Goal: Task Accomplishment & Management: Complete application form

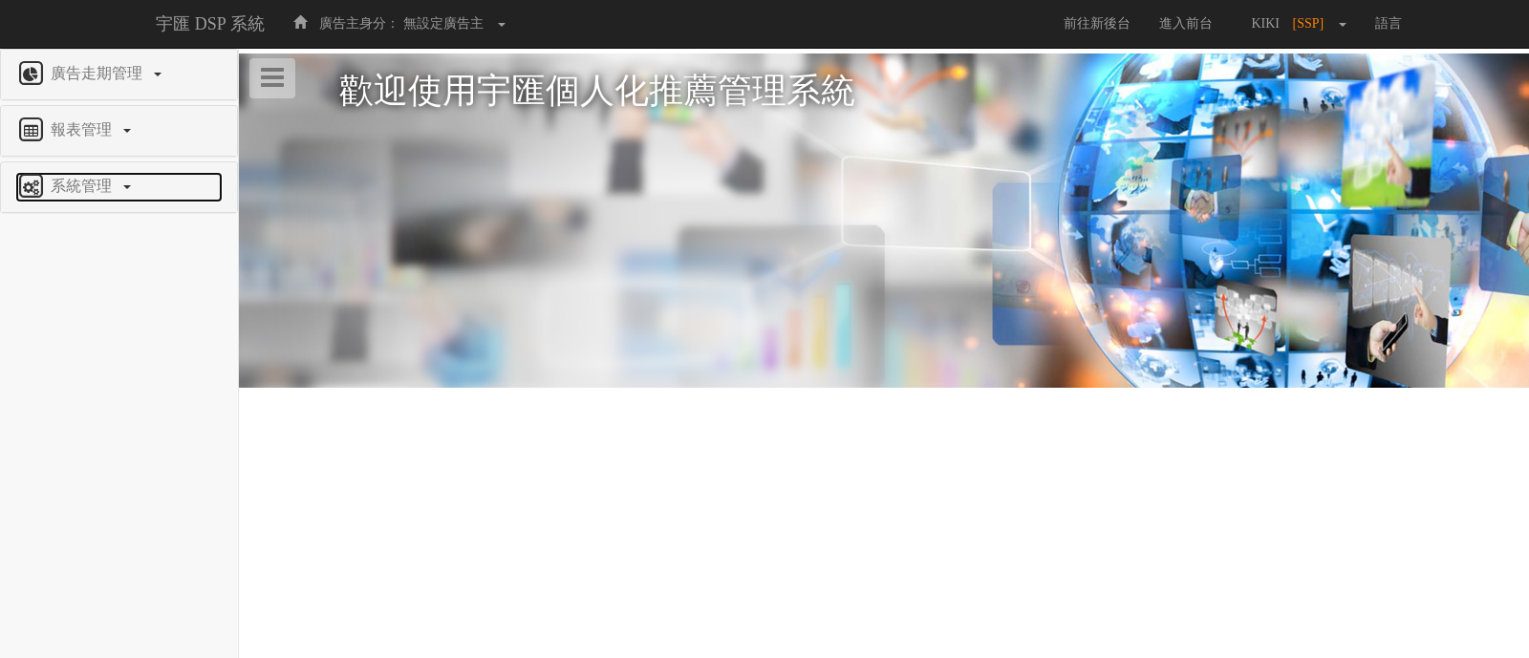
click at [79, 183] on span "系統管理" at bounding box center [83, 186] width 75 height 16
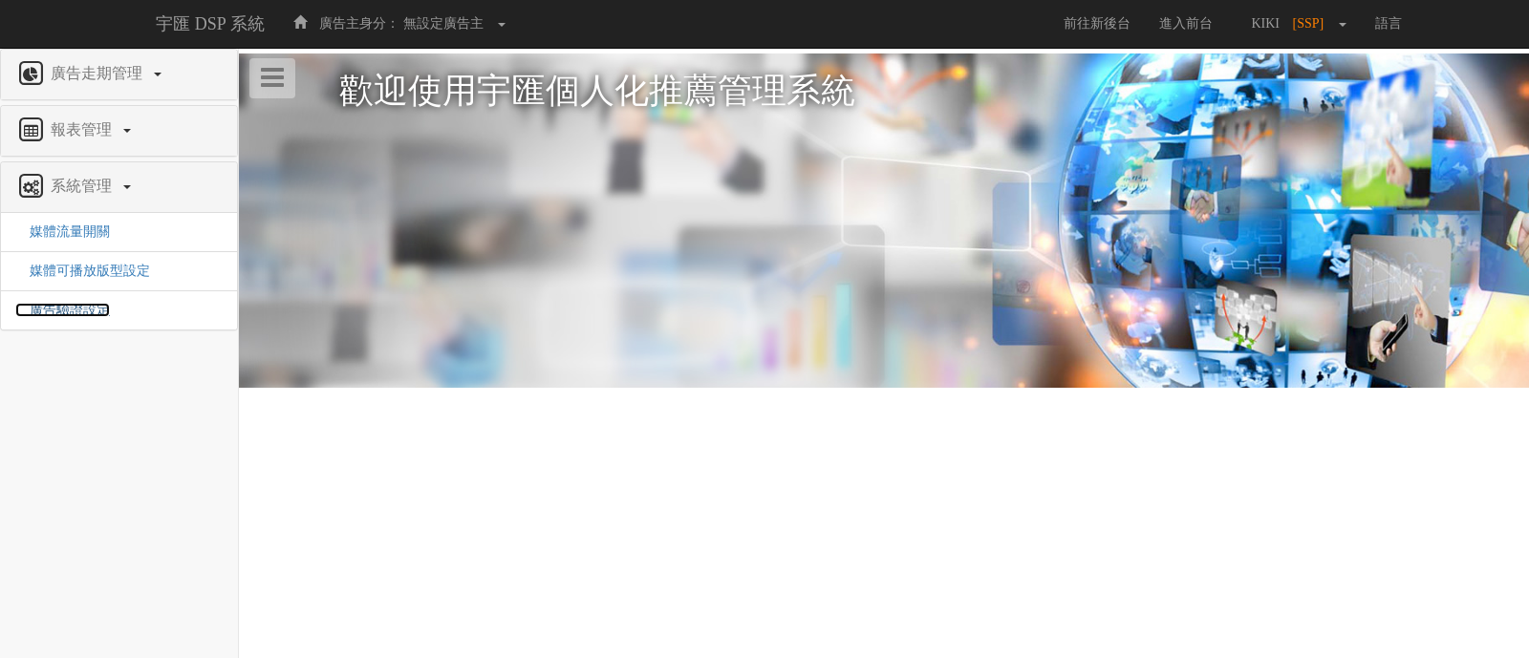
click at [60, 315] on span "廣告驗證設定" at bounding box center [62, 310] width 95 height 14
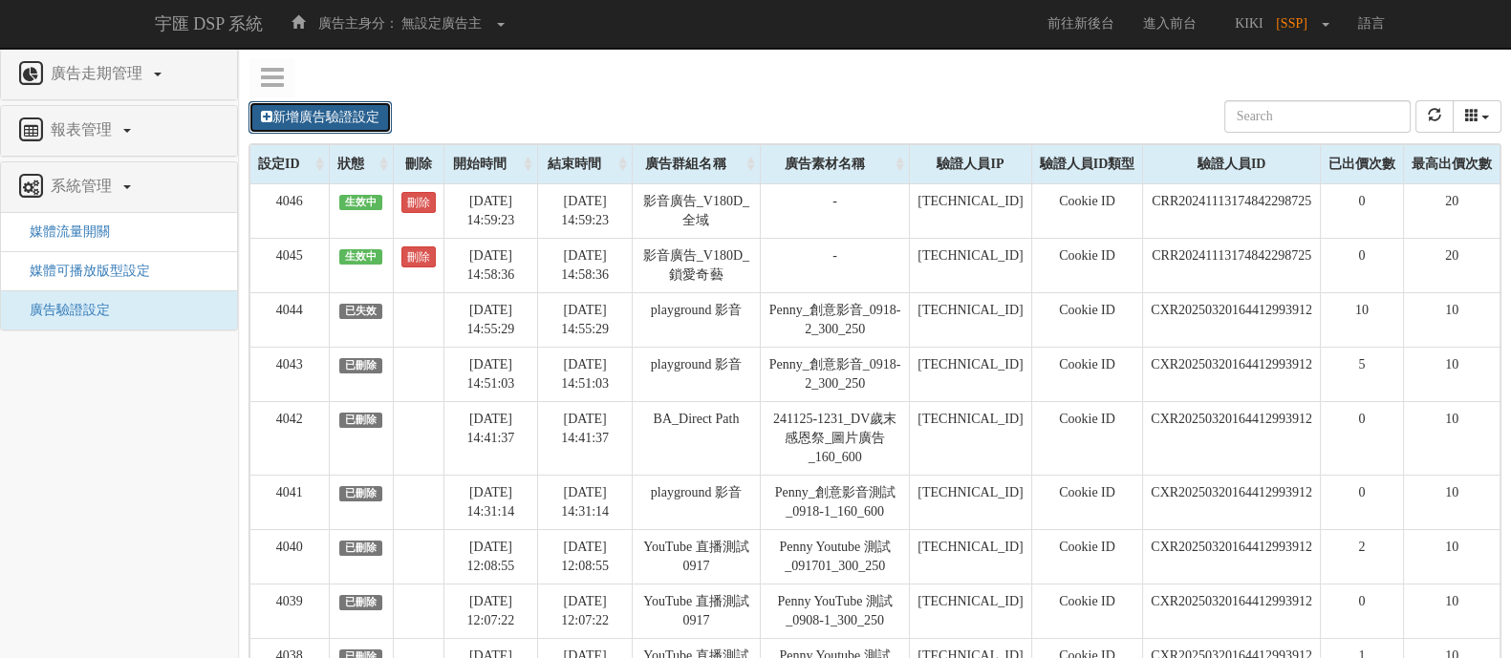
click at [323, 118] on link "新增廣告驗證設定" at bounding box center [319, 117] width 143 height 32
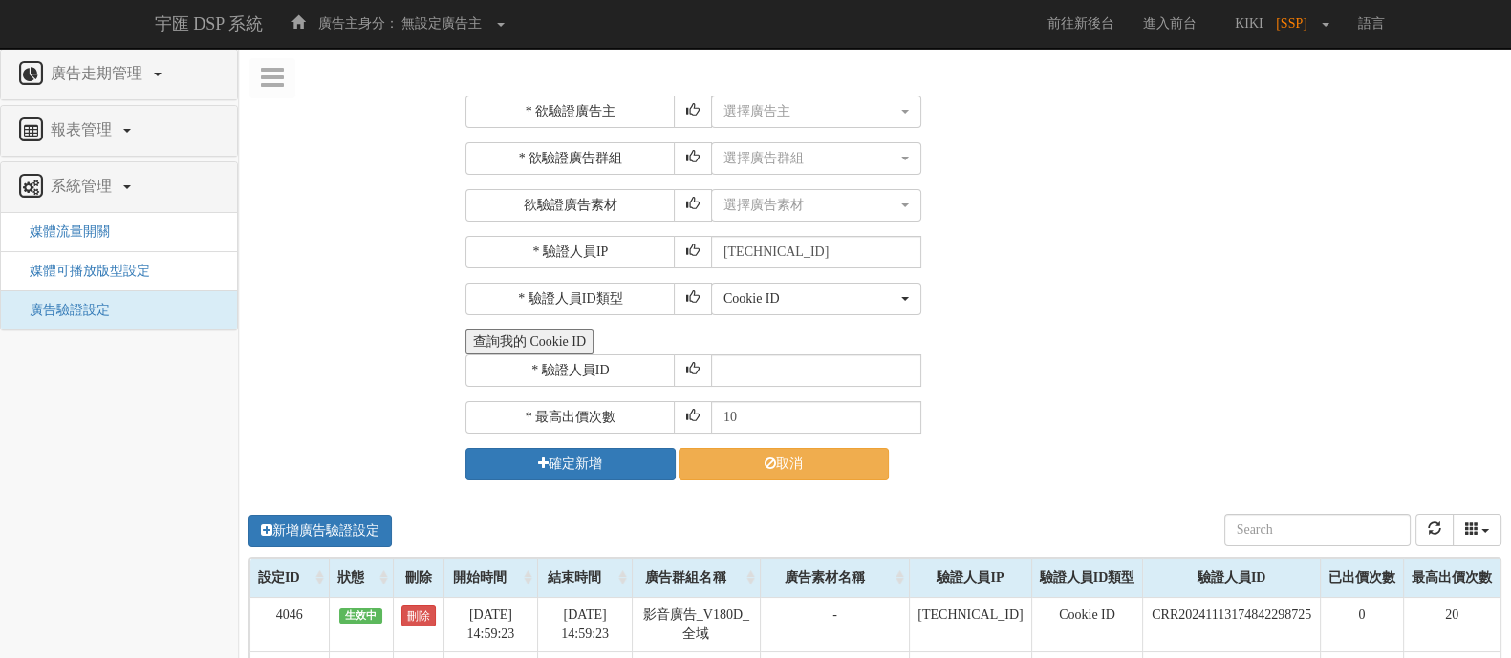
click at [519, 331] on button "查詢我的 Cookie ID" at bounding box center [529, 342] width 128 height 25
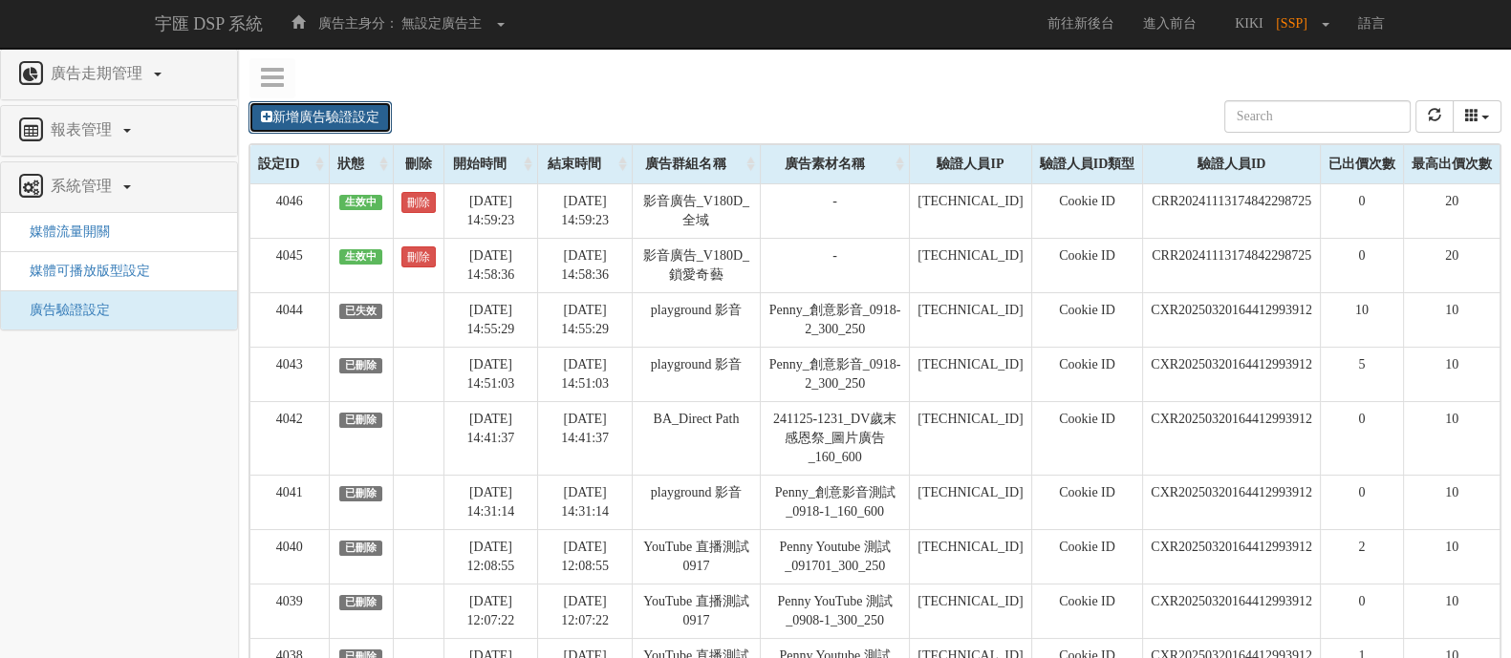
click at [312, 118] on link "新增廣告驗證設定" at bounding box center [319, 117] width 143 height 32
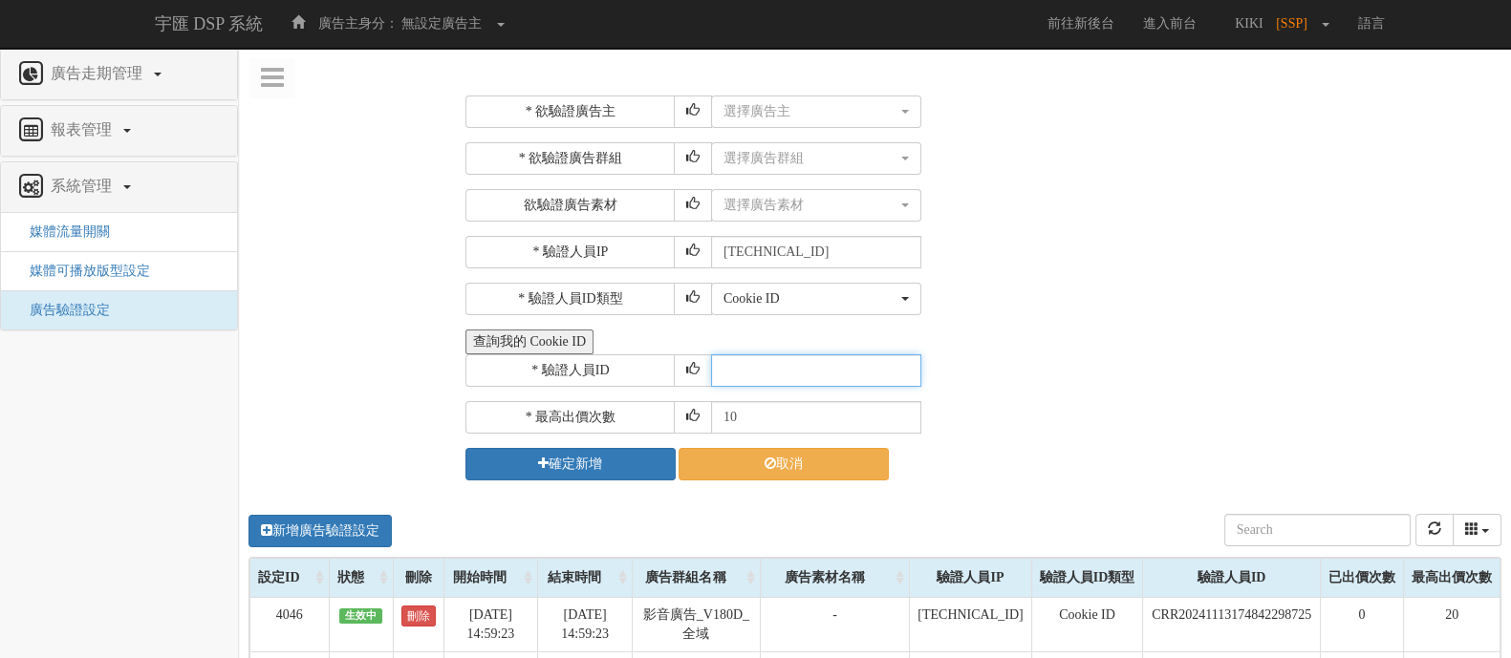
click at [772, 368] on input "text" at bounding box center [816, 371] width 210 height 32
paste input "CUR20240823172212656221"
type input "CUR20240823172212656221"
click at [1046, 346] on div "查詢我的 Cookie ID" at bounding box center [980, 342] width 1031 height 25
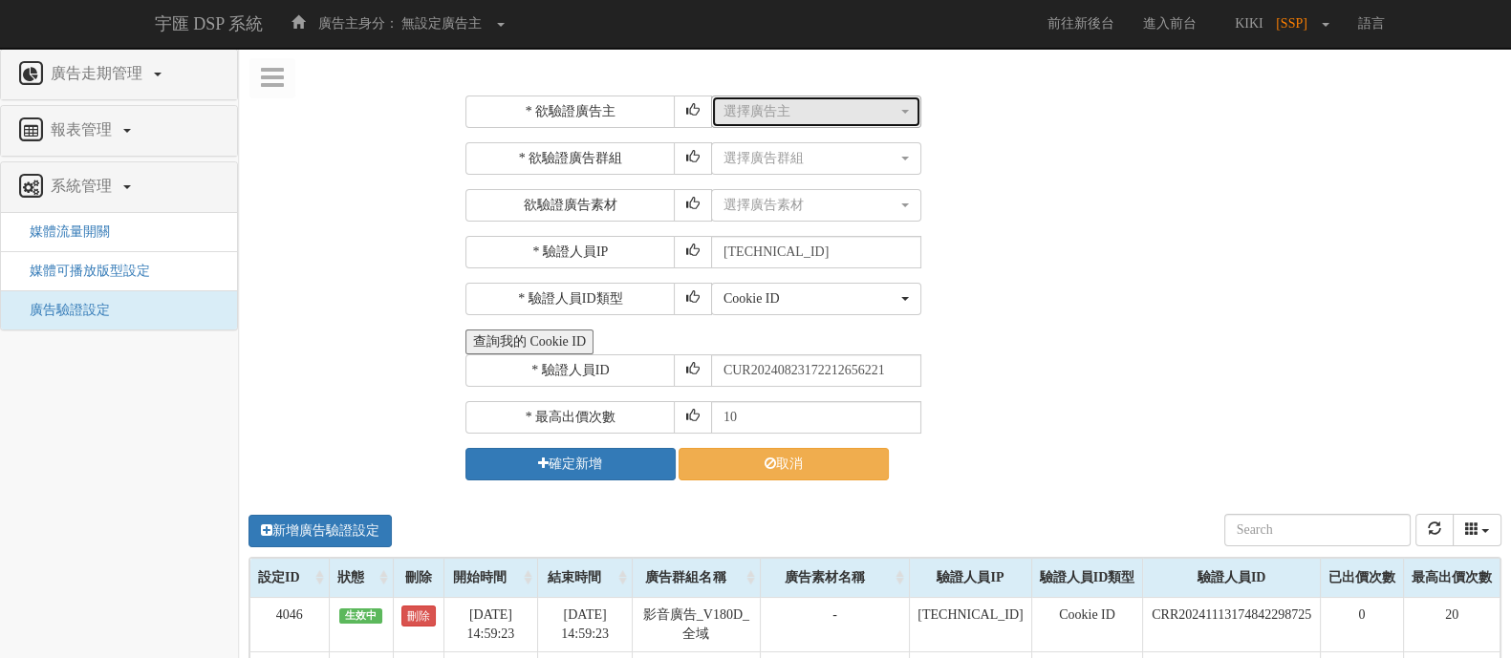
click at [797, 119] on div "選擇廣告主" at bounding box center [810, 111] width 174 height 19
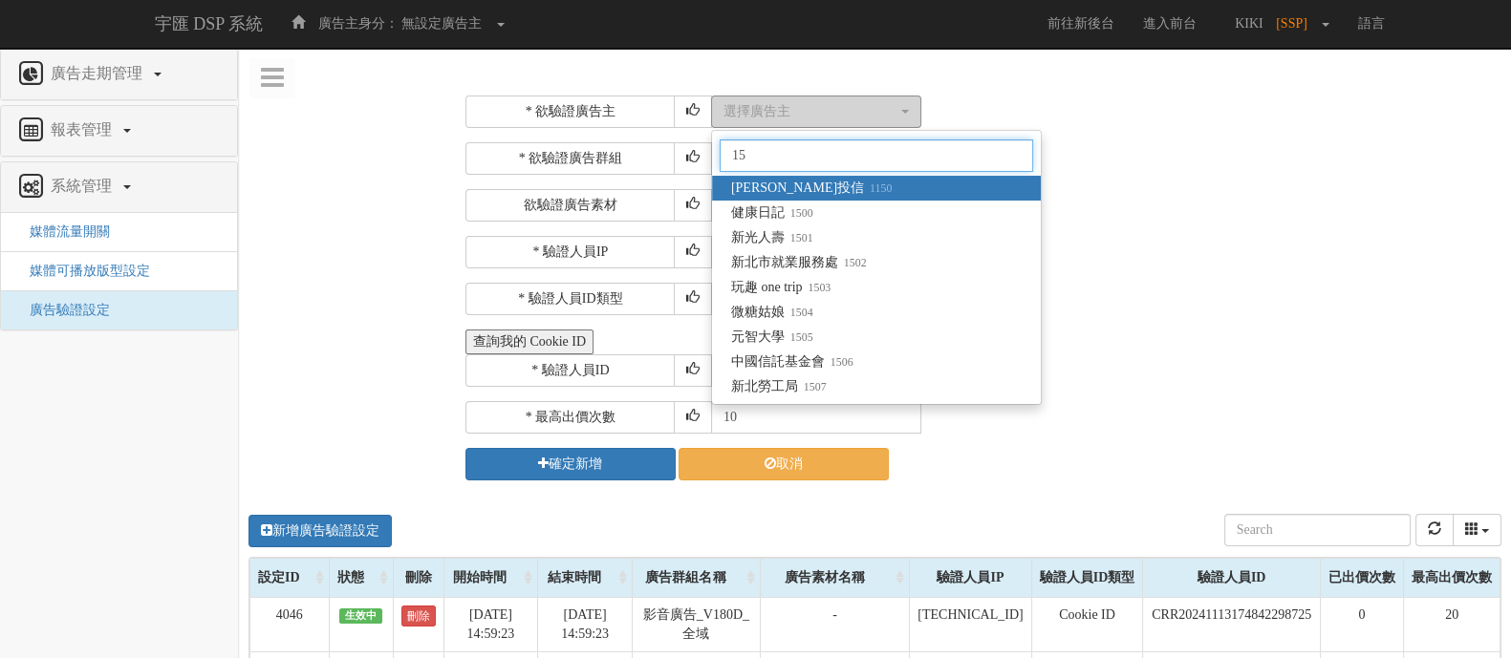
type input "1"
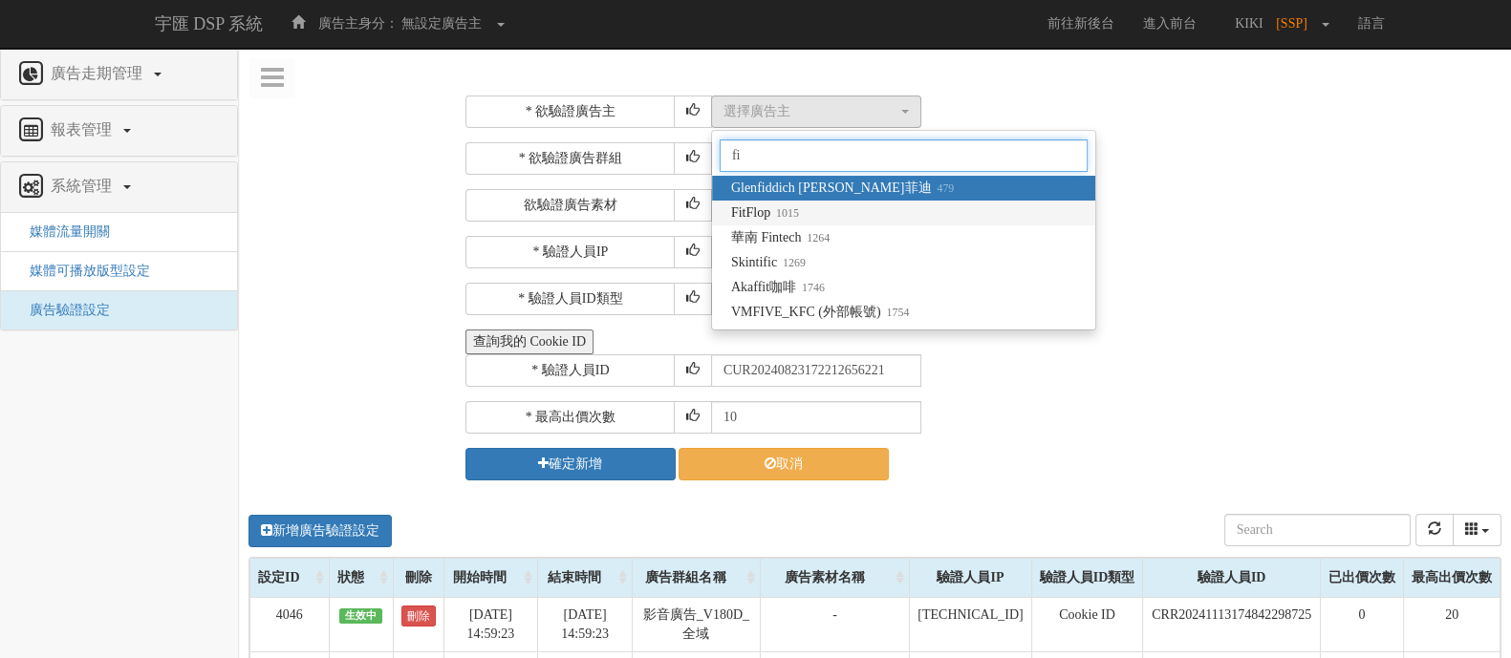
type input "fi"
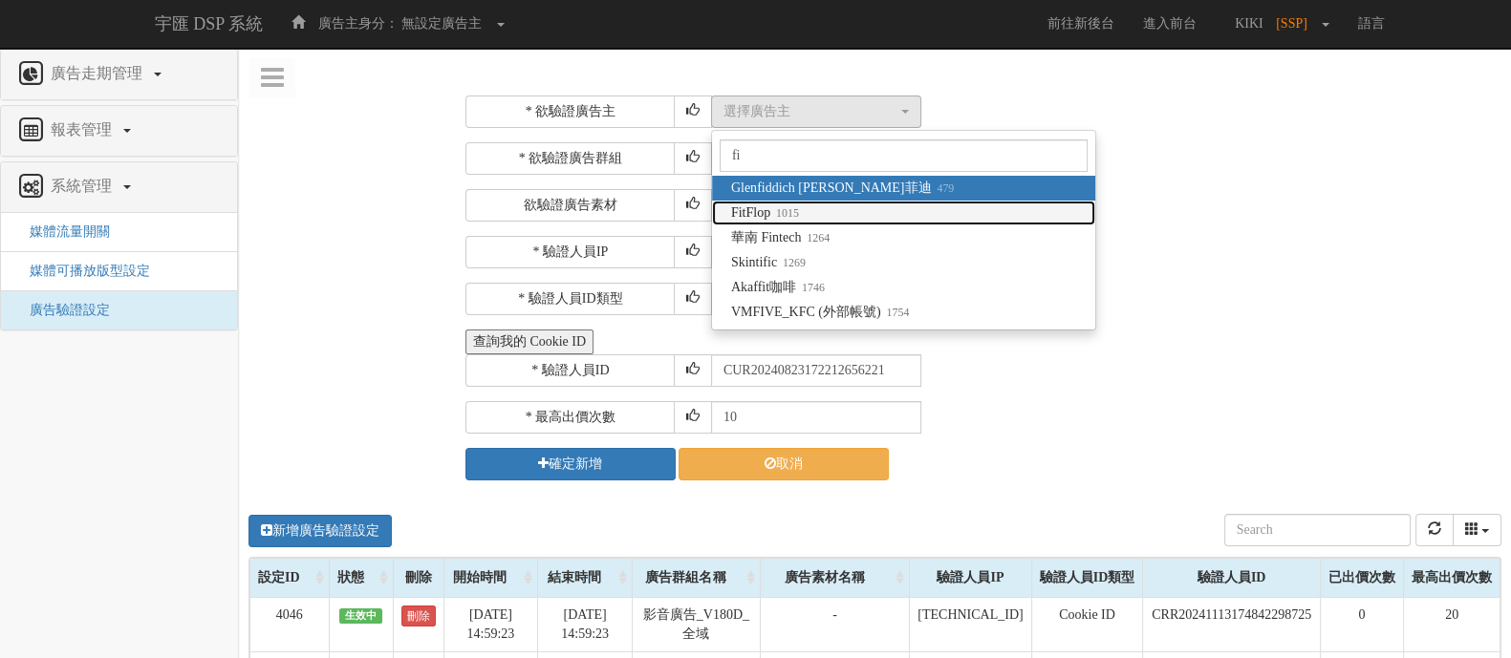
click at [784, 212] on small "1015" at bounding box center [784, 212] width 29 height 13
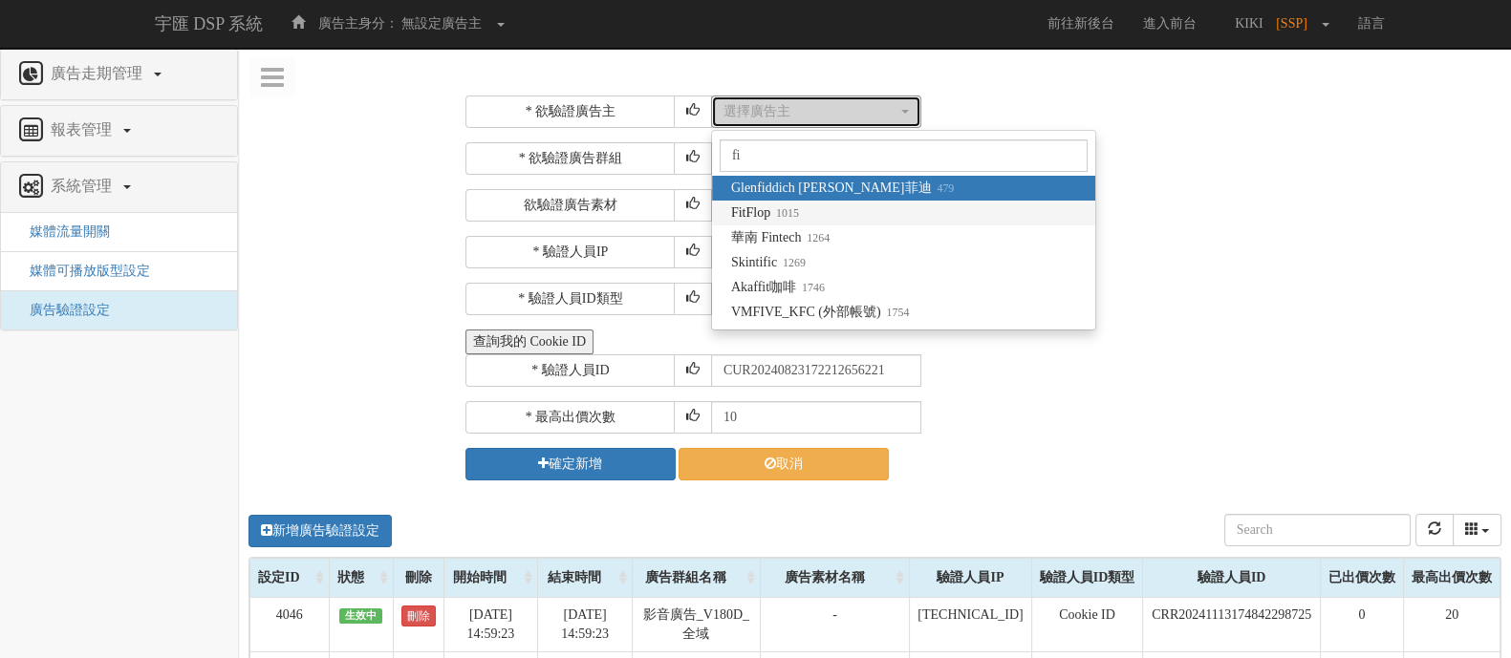
select select "1015"
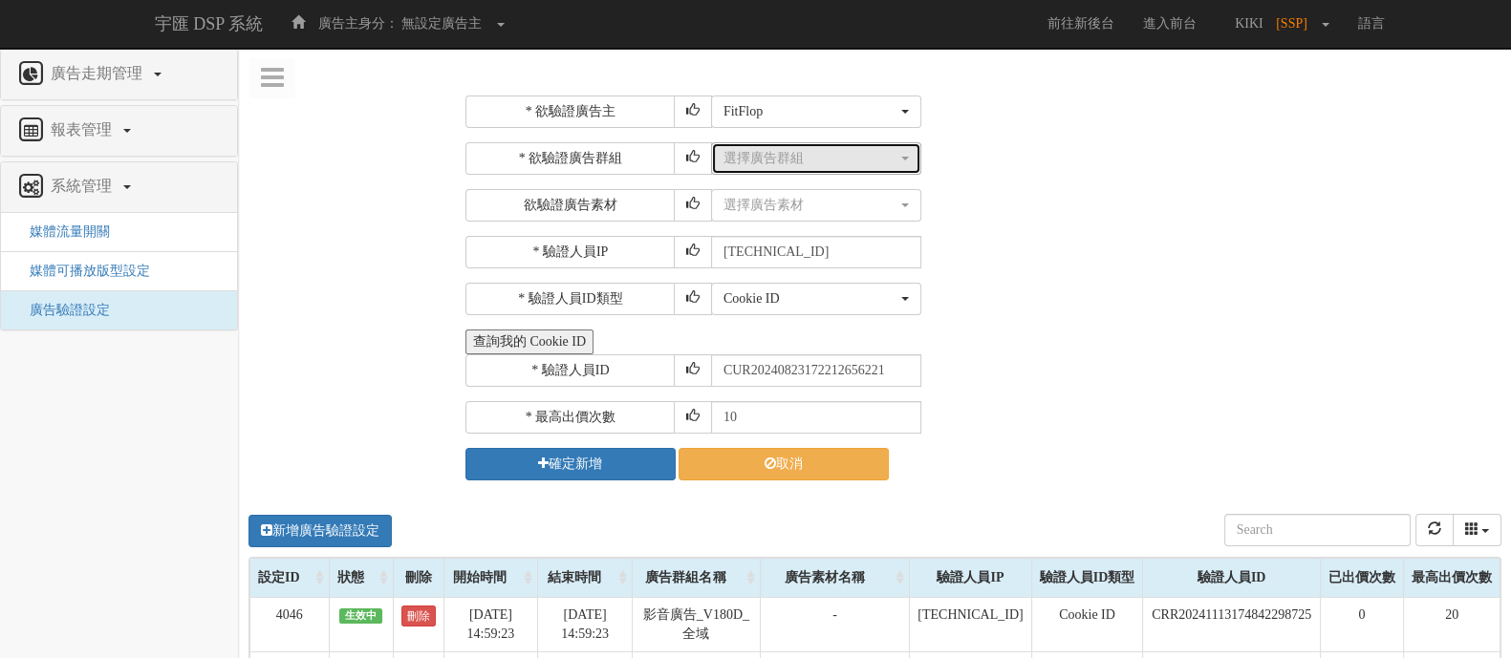
click at [792, 160] on div "選擇廣告群組" at bounding box center [810, 158] width 174 height 19
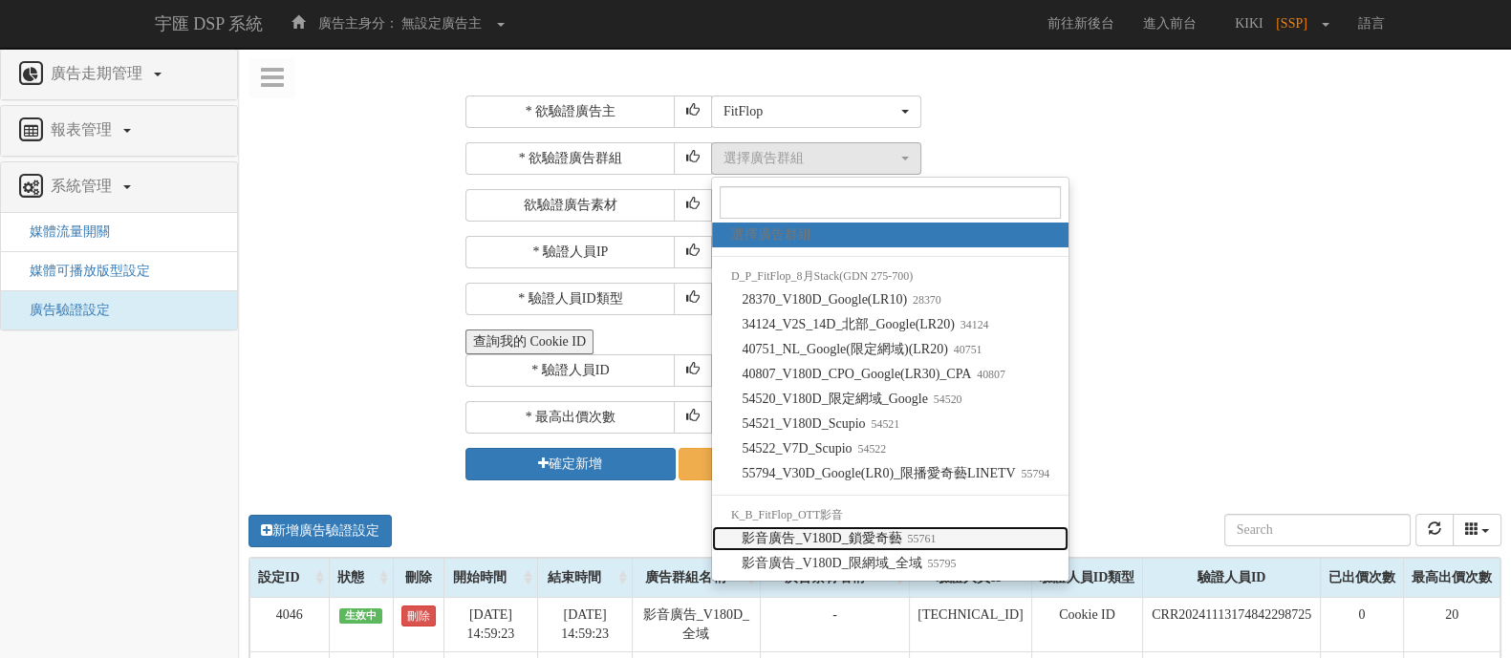
click at [936, 537] on small "55761" at bounding box center [919, 538] width 34 height 13
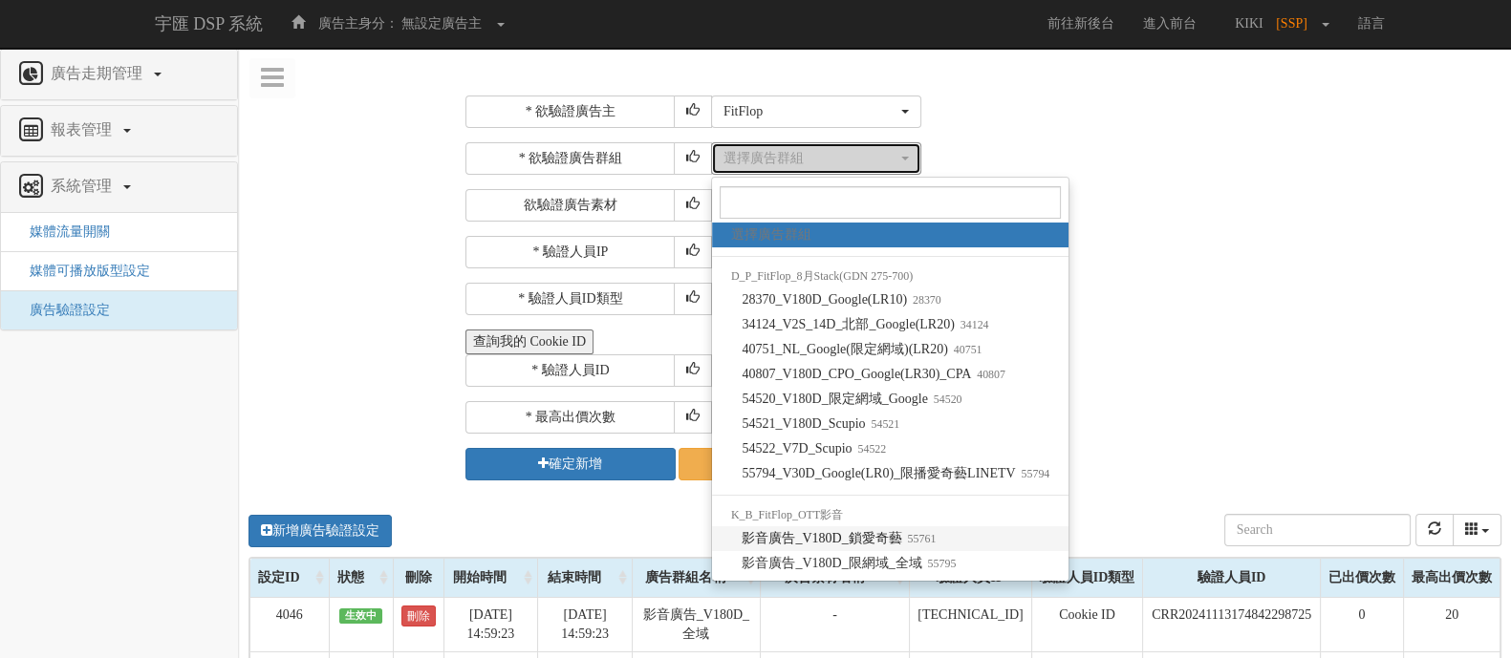
select select "55761"
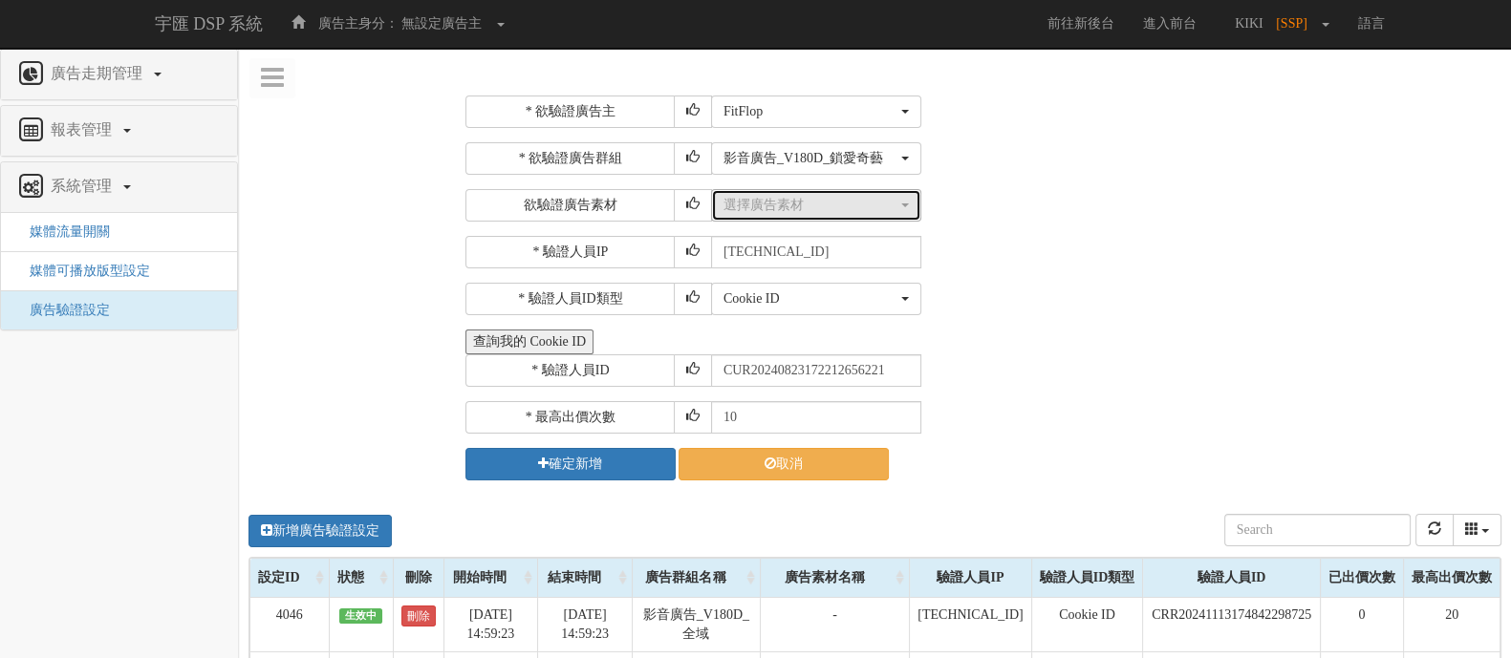
click at [836, 203] on div "選擇廣告素材" at bounding box center [810, 205] width 174 height 19
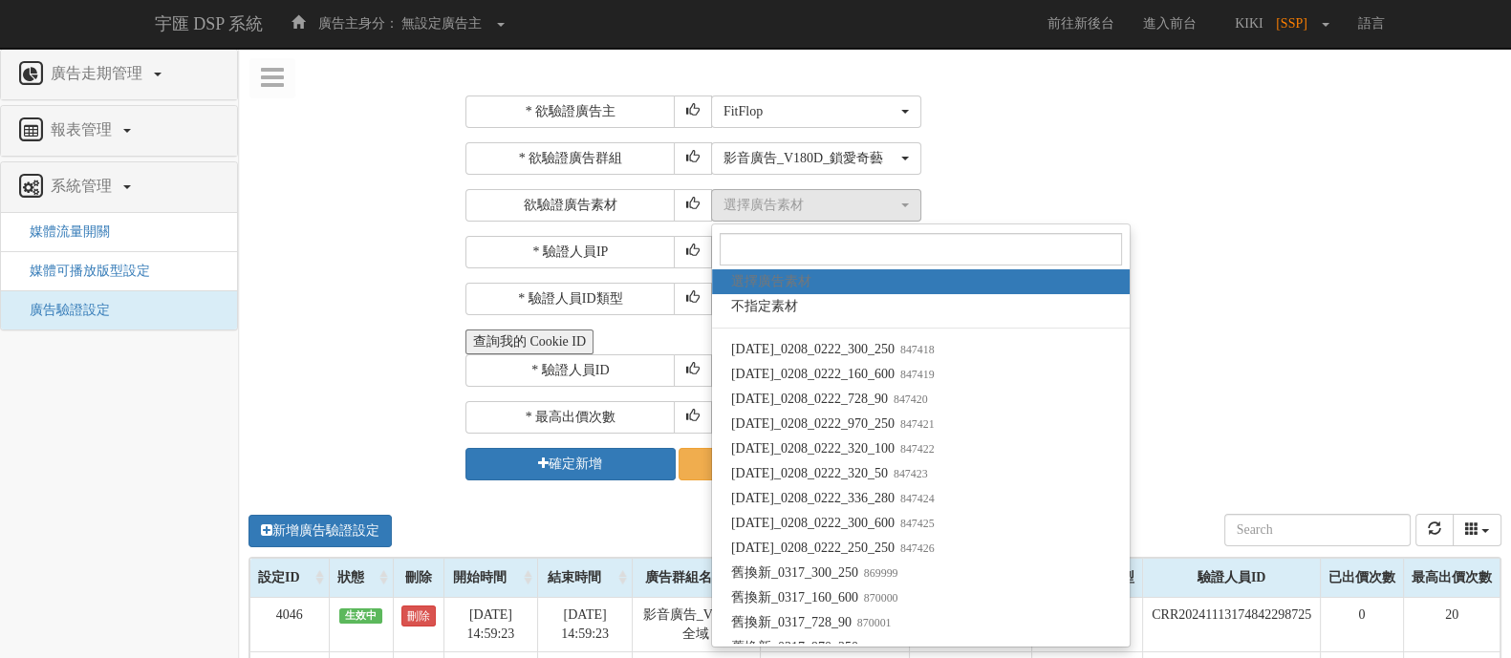
click at [1065, 179] on div "* 欲驗證廣告群組 選擇廣告群組 28370_V180D_Google(LR10) 34124_V2S_14D_北部_Google(LR20) 40751_N…" at bounding box center [980, 181] width 1031 height 79
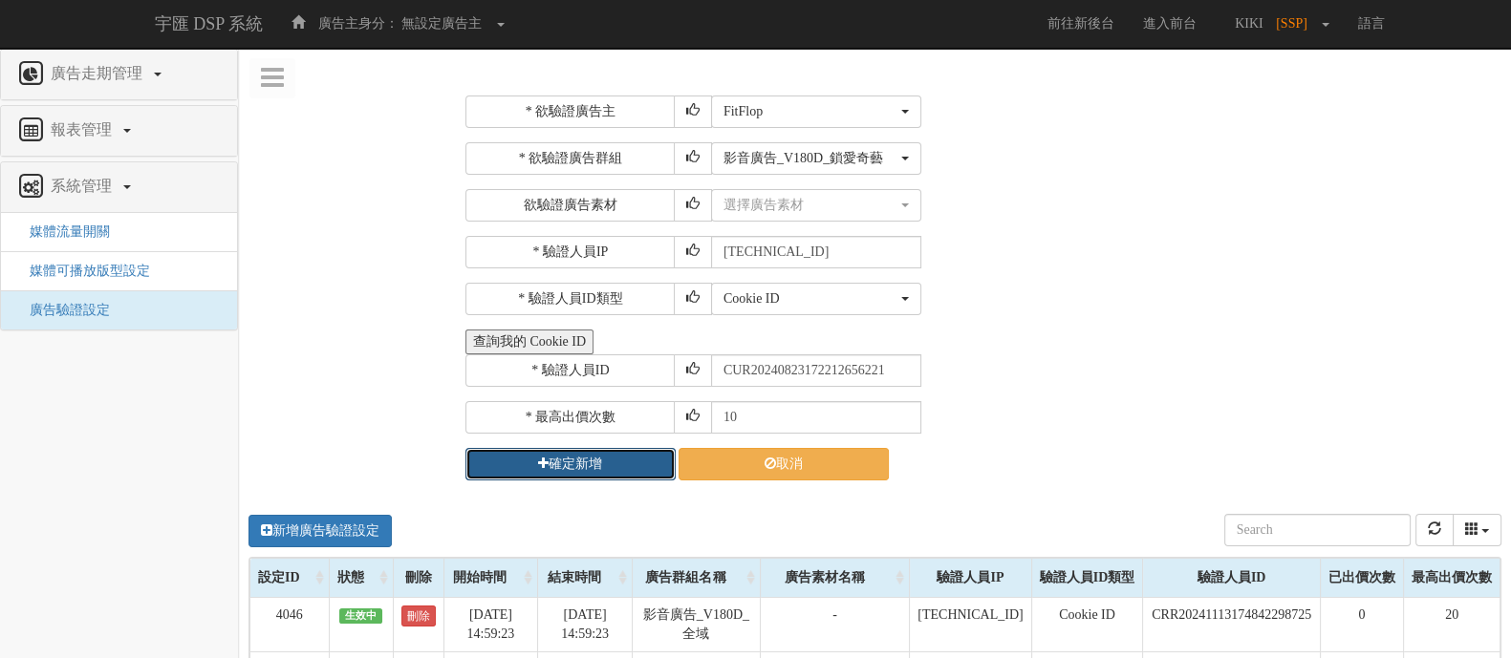
click at [600, 456] on button "確定新增" at bounding box center [570, 464] width 210 height 32
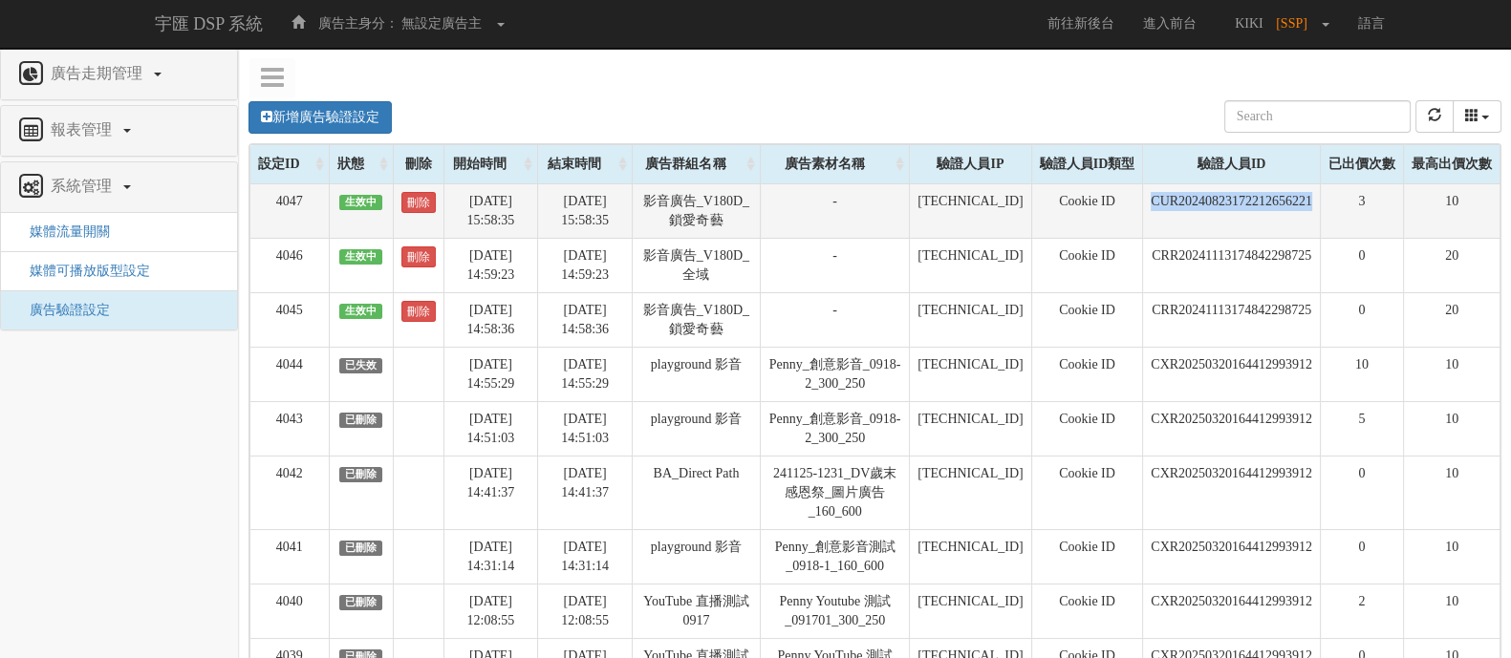
drag, startPoint x: 1129, startPoint y: 203, endPoint x: 1312, endPoint y: 213, distance: 183.8
click at [1312, 213] on td "CUR20240823172212656221" at bounding box center [1232, 210] width 178 height 54
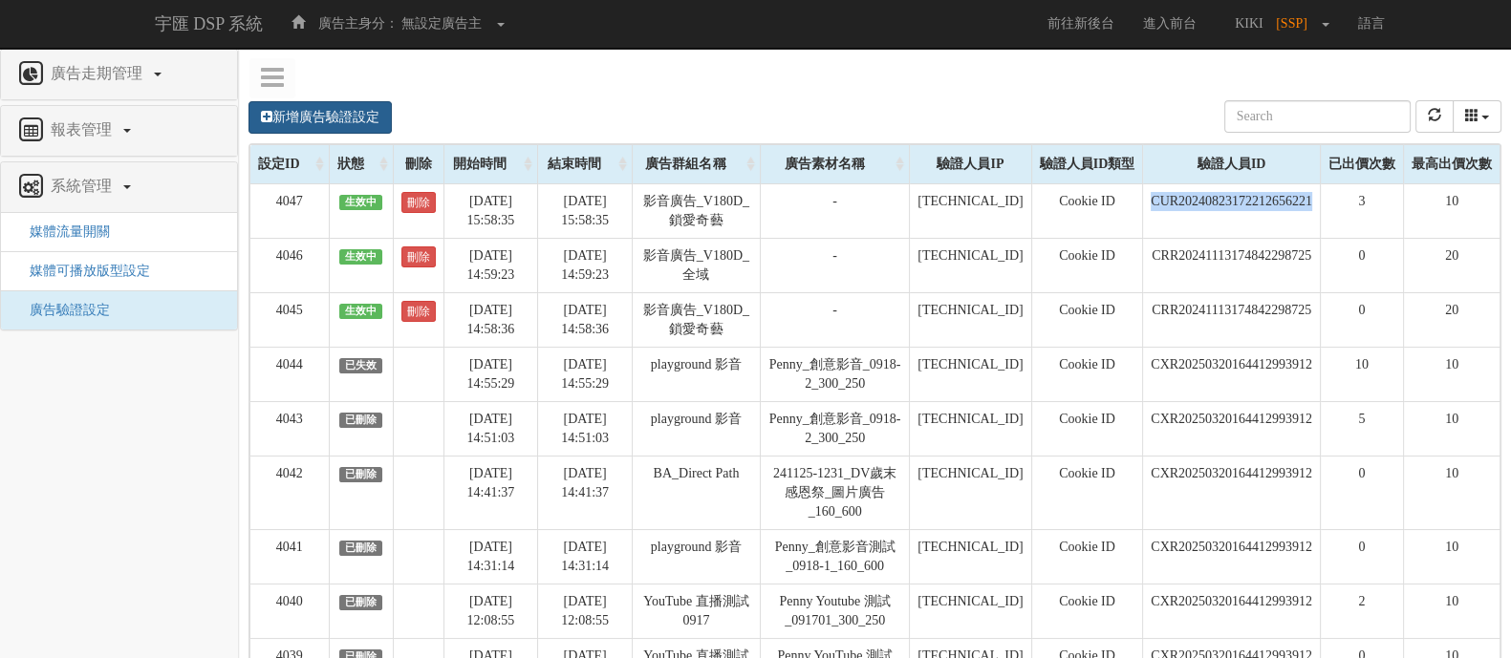
copy td "CUR20240823172212656221"
click at [318, 112] on link "新增廣告驗證設定" at bounding box center [319, 117] width 143 height 32
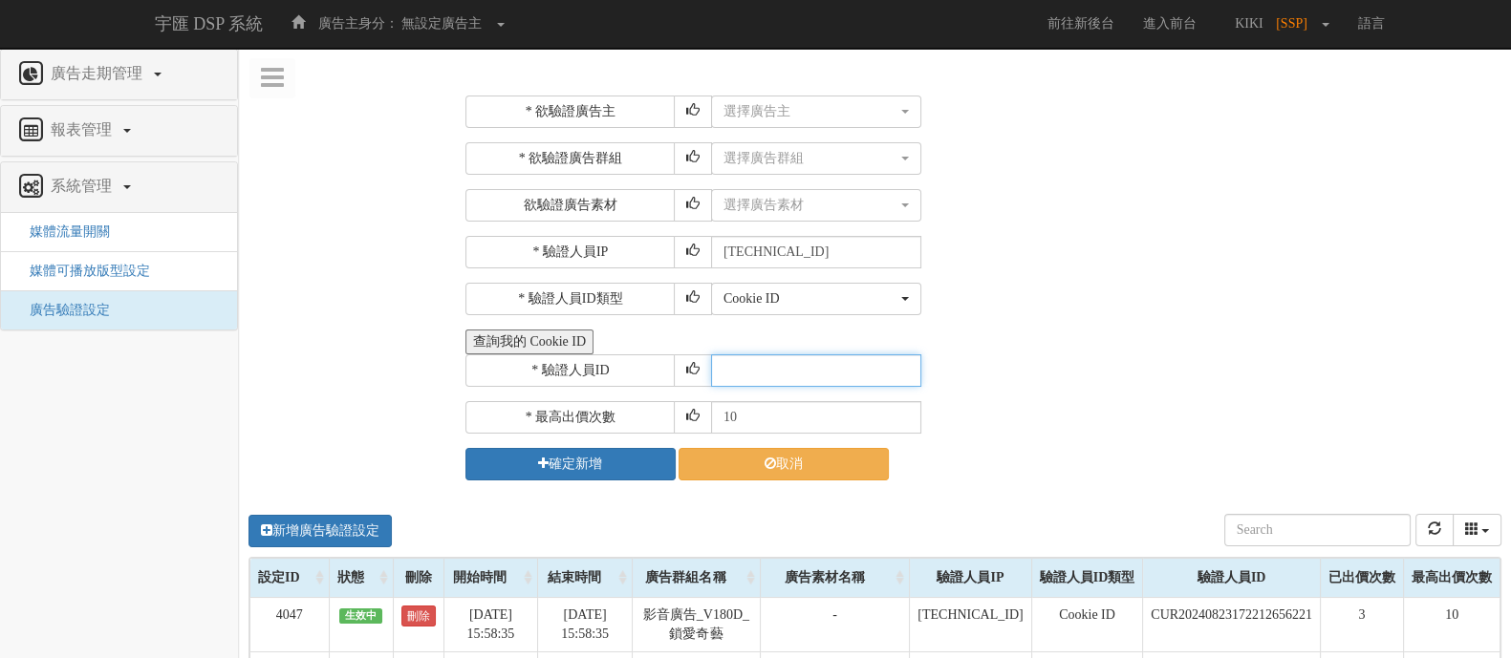
click at [742, 359] on input "text" at bounding box center [816, 371] width 210 height 32
paste input "CUR20240823172212656221"
type input "CUR20240823172212656221"
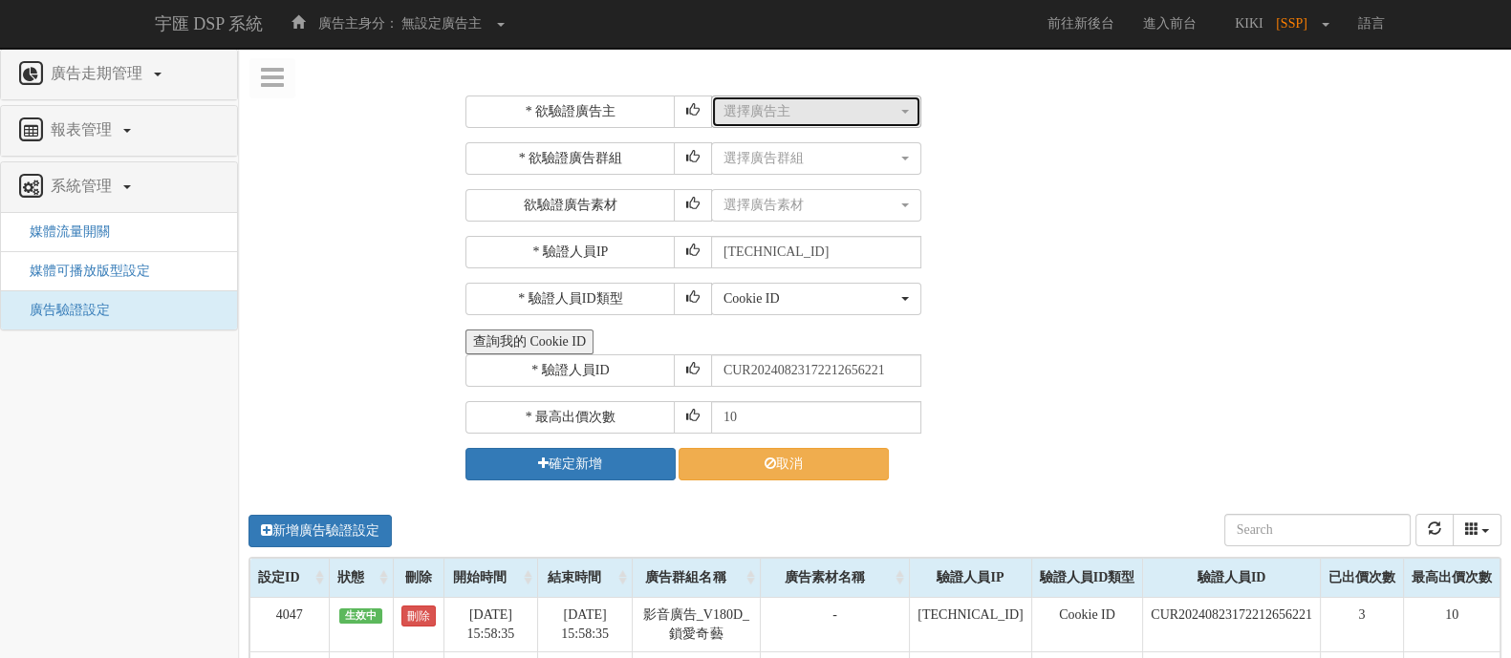
click at [768, 109] on div "選擇廣告主" at bounding box center [810, 111] width 174 height 19
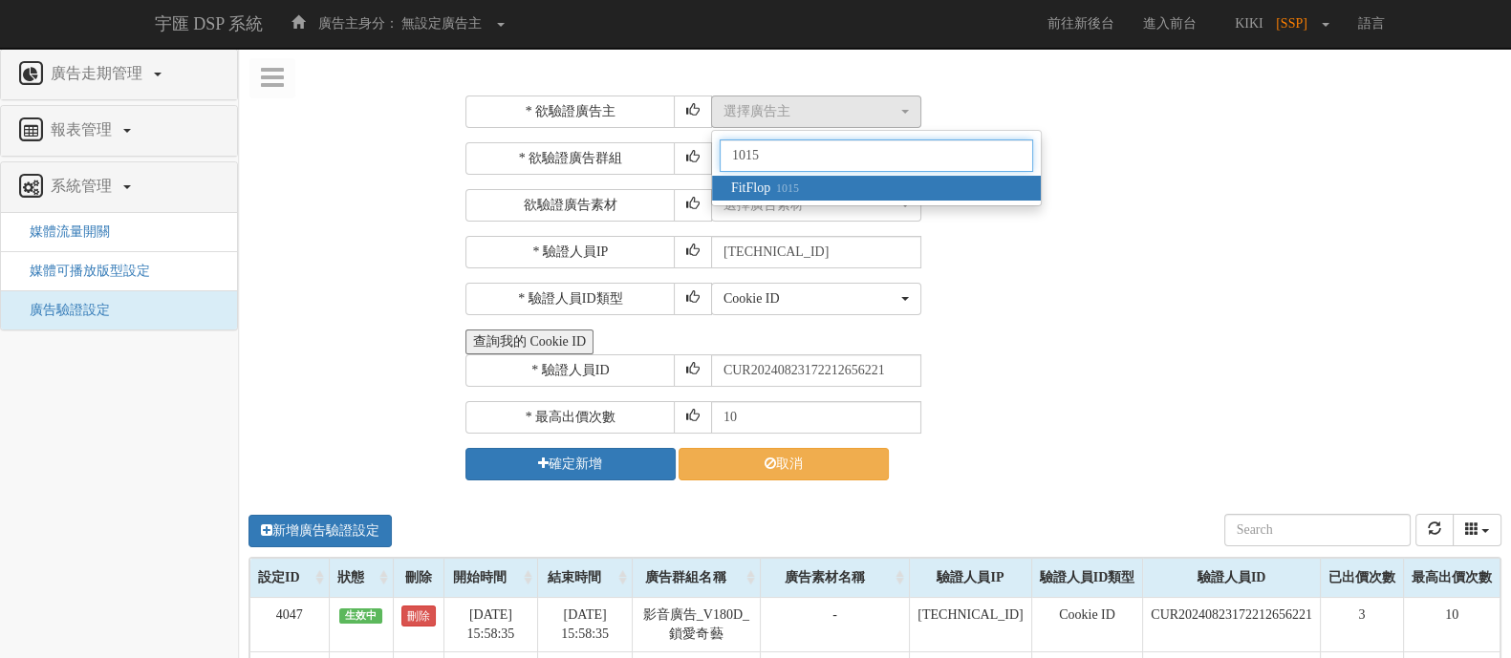
type input "1015"
click at [745, 191] on span "FitFlop 1015" at bounding box center [765, 188] width 68 height 19
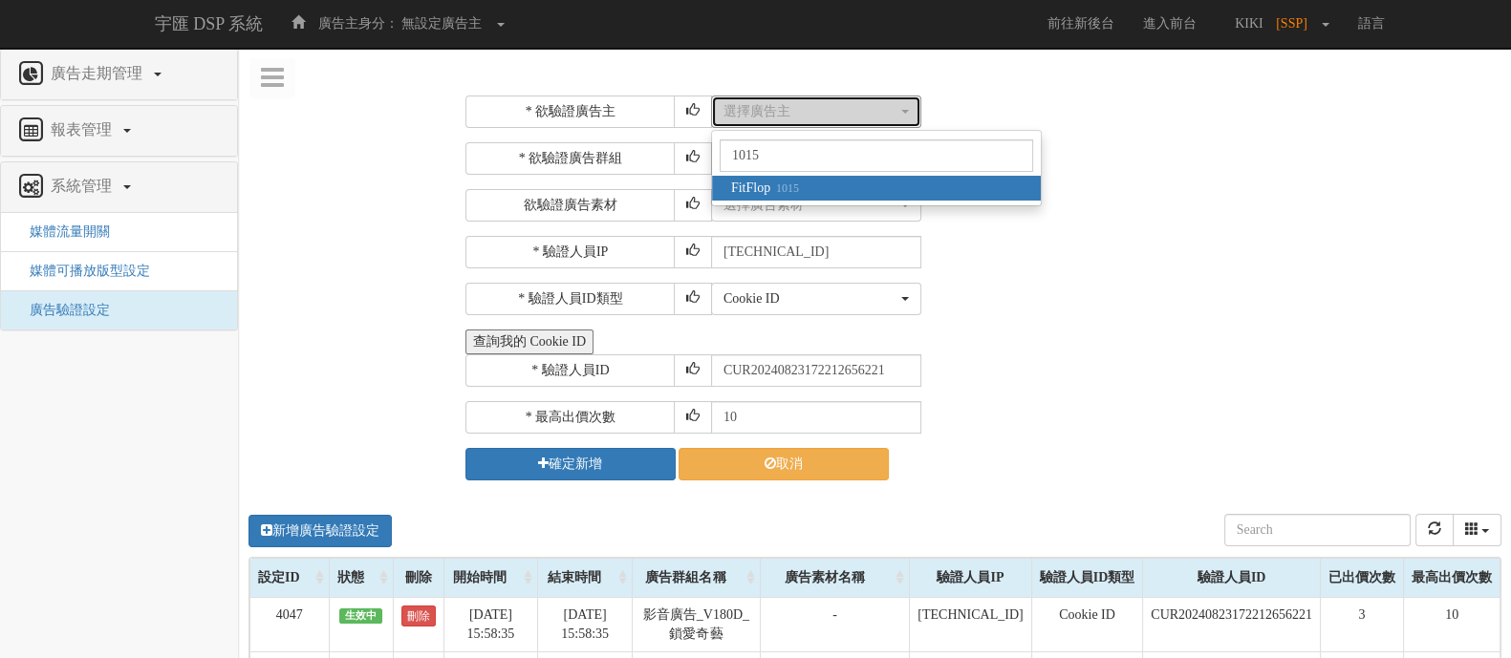
select select "1015"
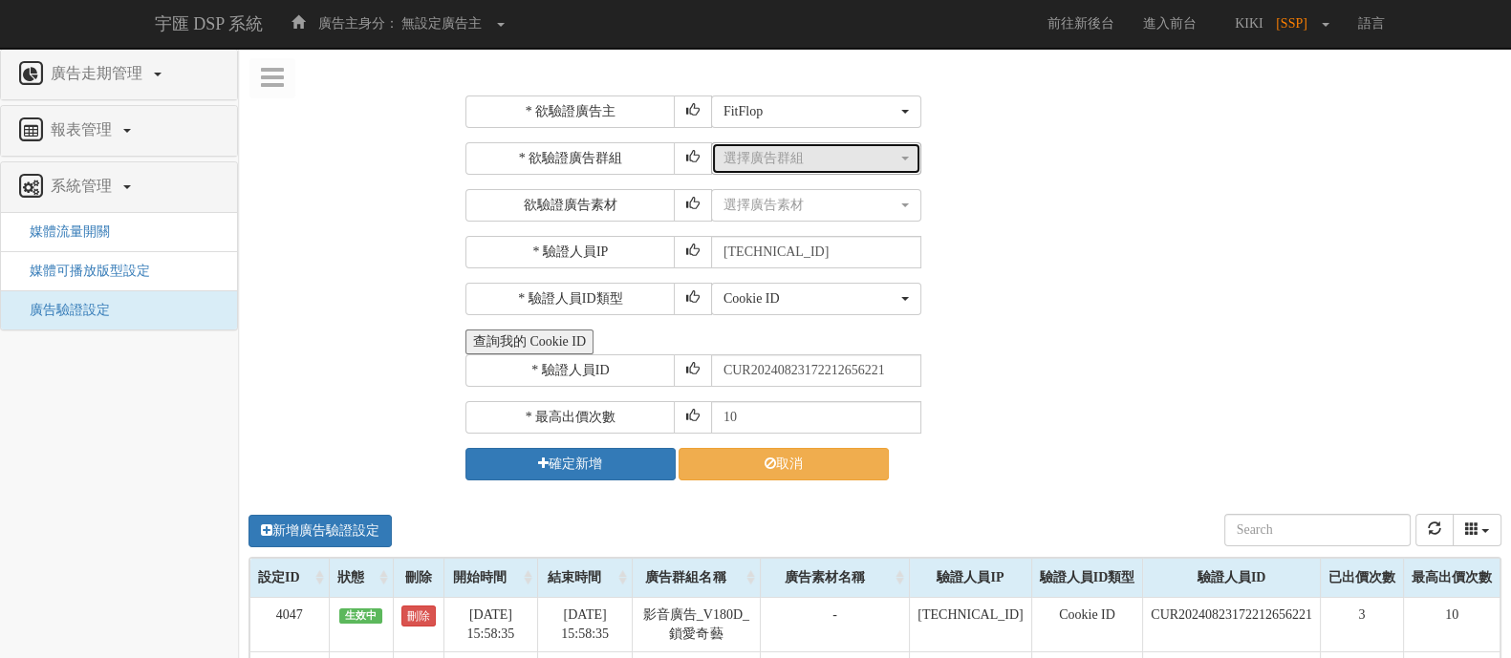
click at [846, 161] on div "選擇廣告群組" at bounding box center [810, 158] width 174 height 19
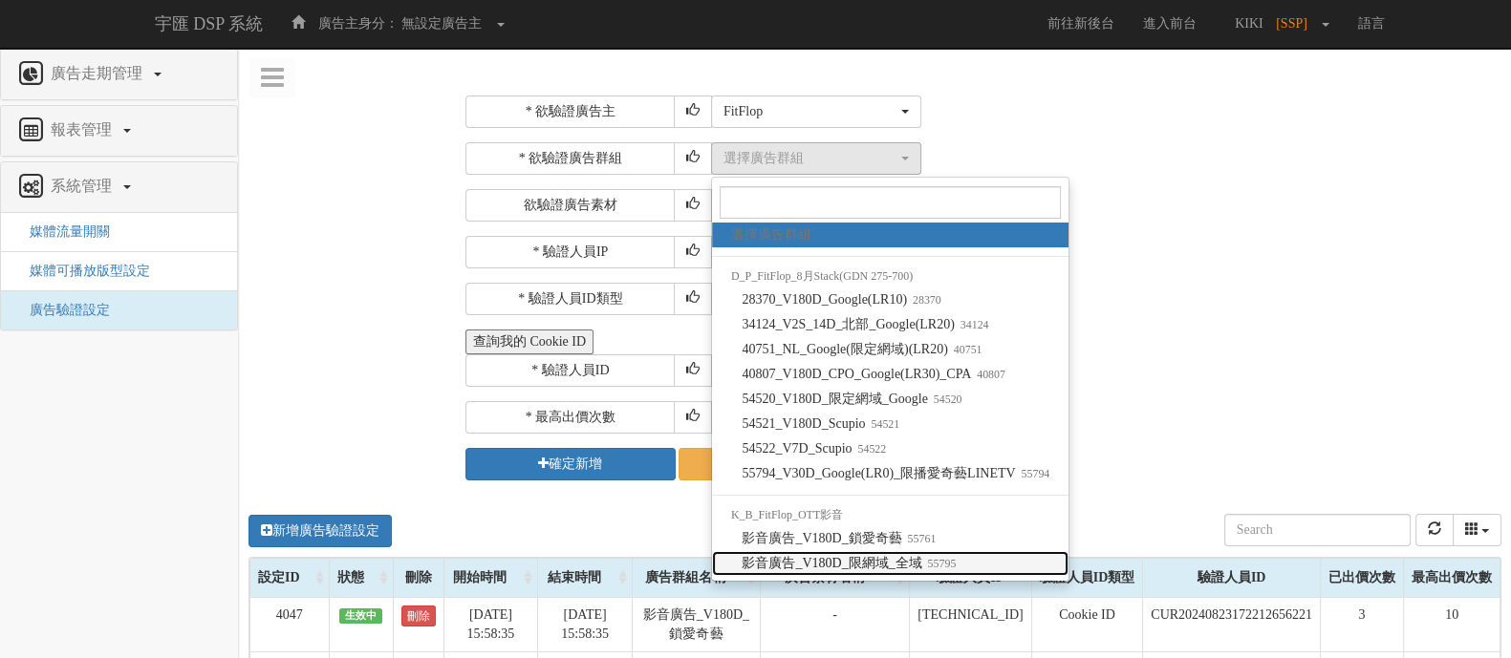
click at [864, 556] on span "影音廣告_V180D_限網域_全域 55795" at bounding box center [849, 563] width 214 height 19
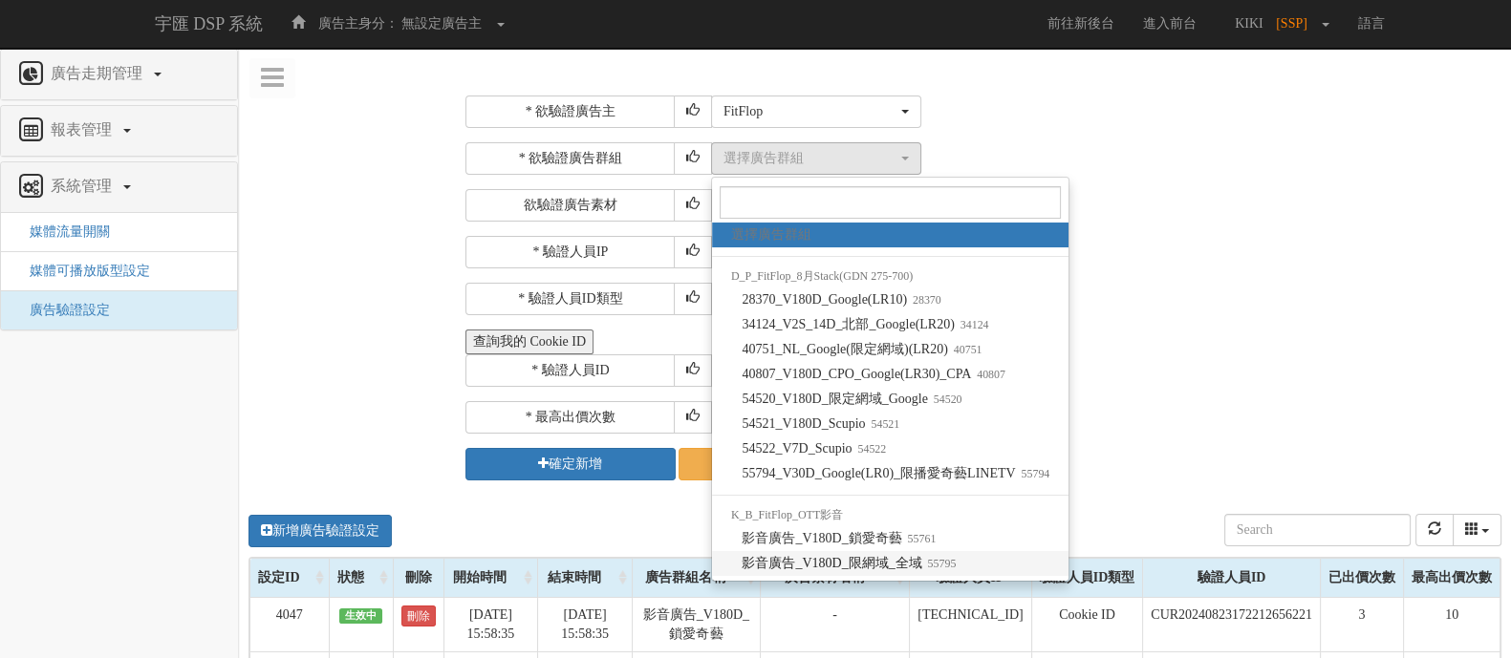
select select "55795"
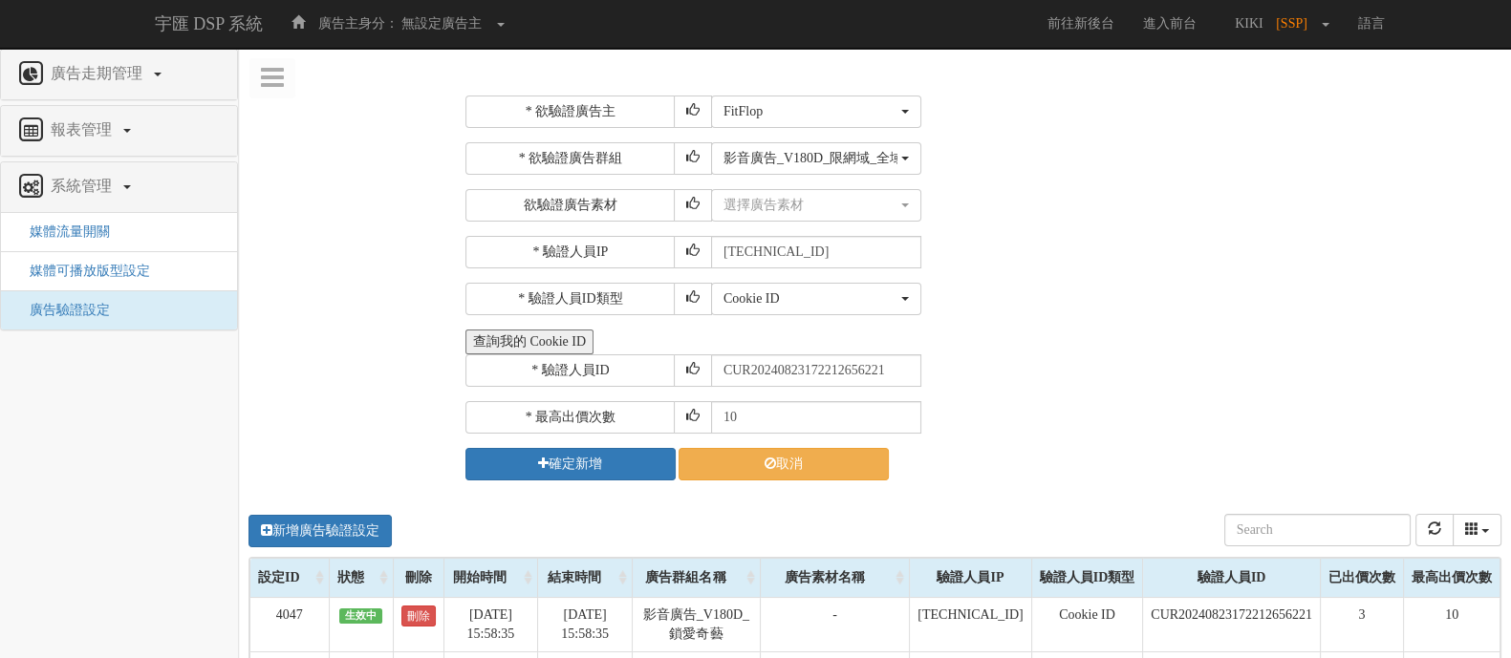
click at [1049, 311] on div "Cookie ID ADID IDFA Cookie ID" at bounding box center [1104, 299] width 786 height 32
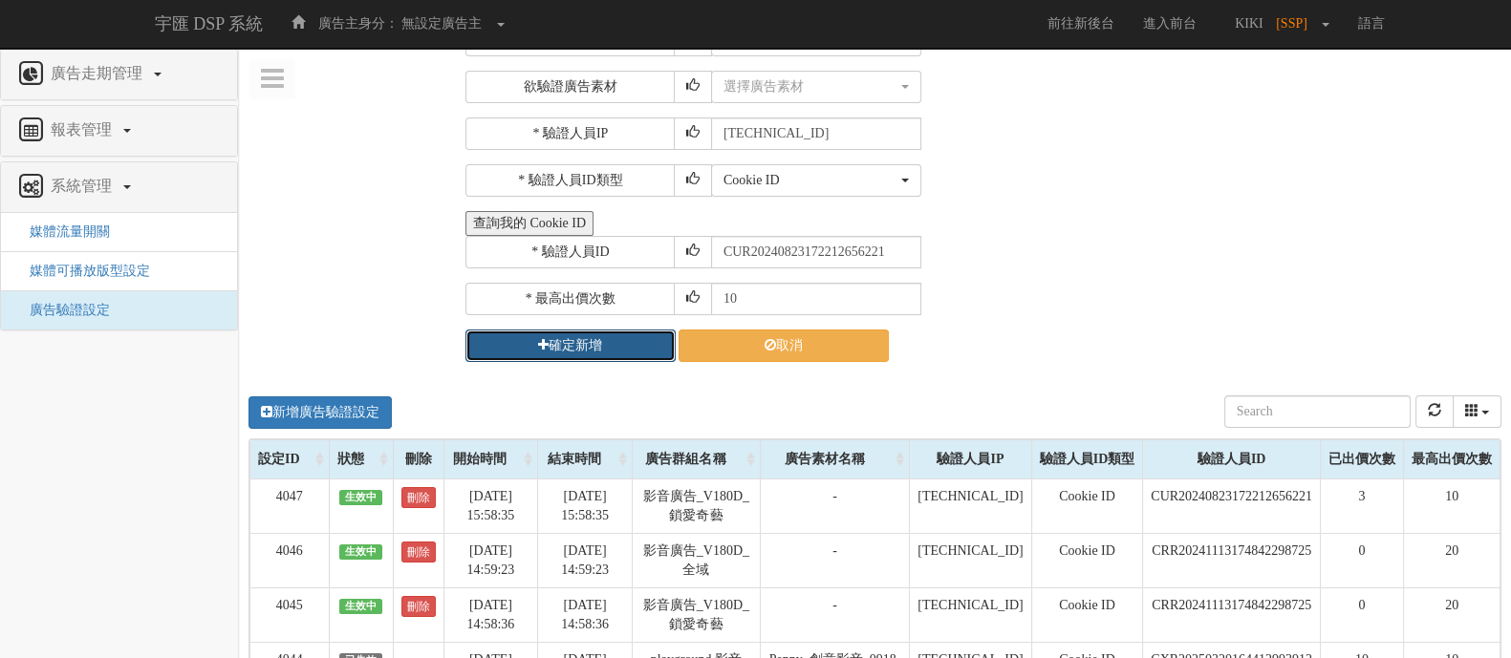
click at [538, 338] on icon "submit" at bounding box center [543, 344] width 11 height 13
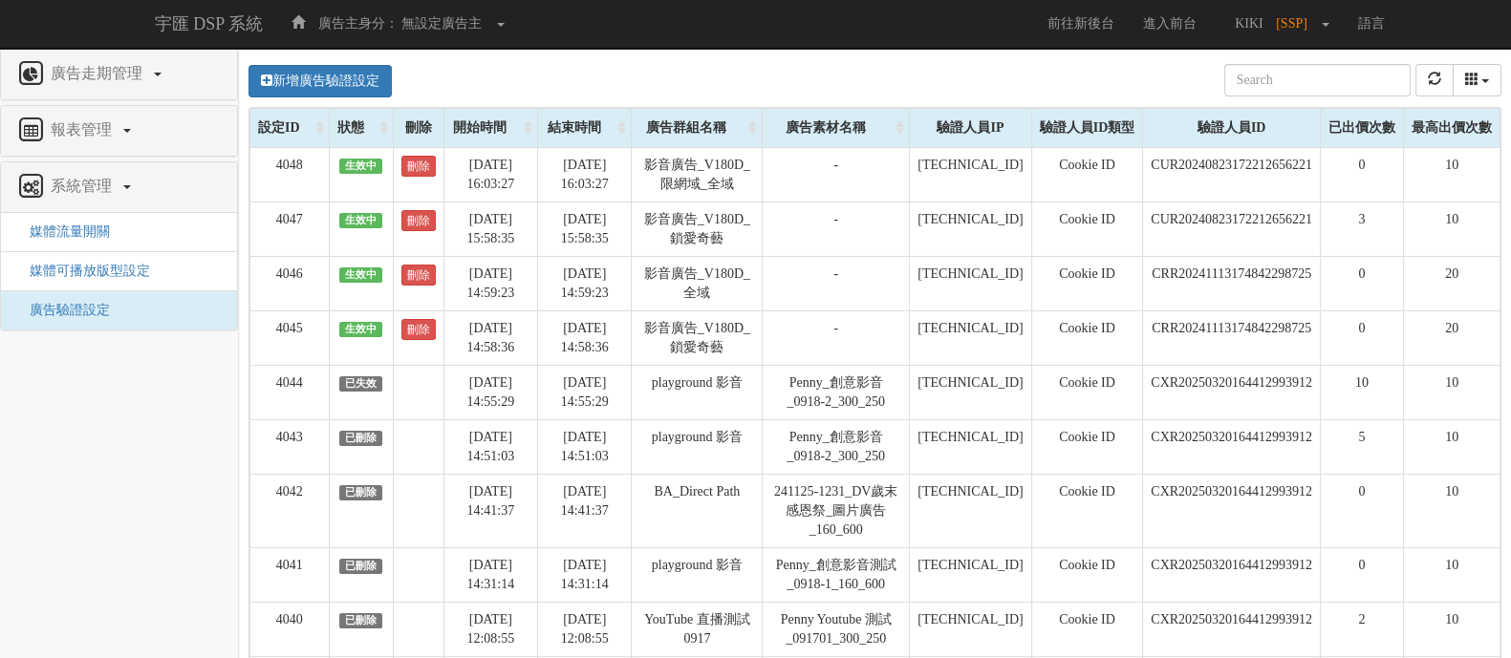
scroll to position [0, 0]
